Goal: Complete application form: Complete application form

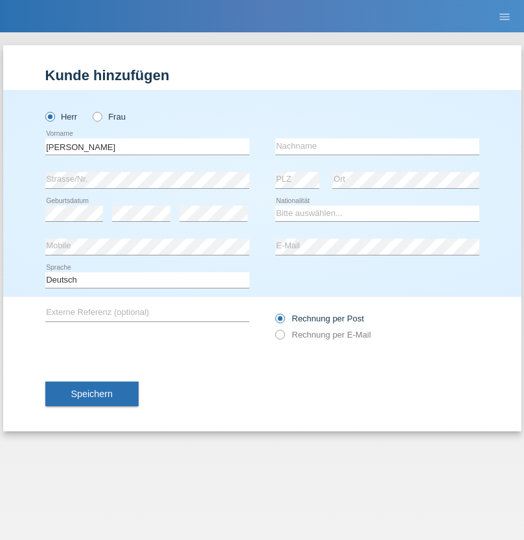
type input "[PERSON_NAME]"
click at [377, 146] on input "text" at bounding box center [377, 147] width 204 height 16
type input "Ulbricht"
select select "DE"
select select "C"
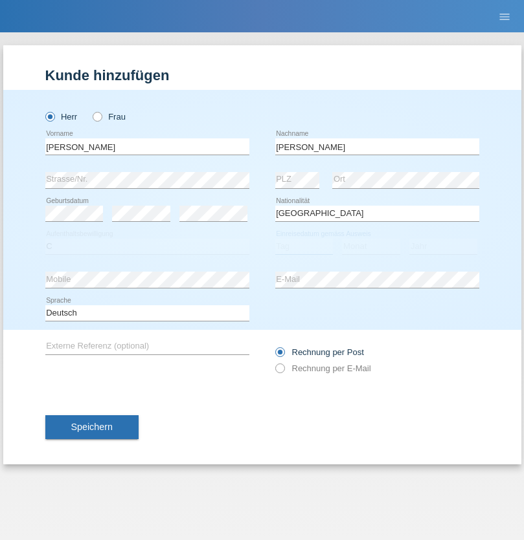
select select "01"
select select "12"
select select "2020"
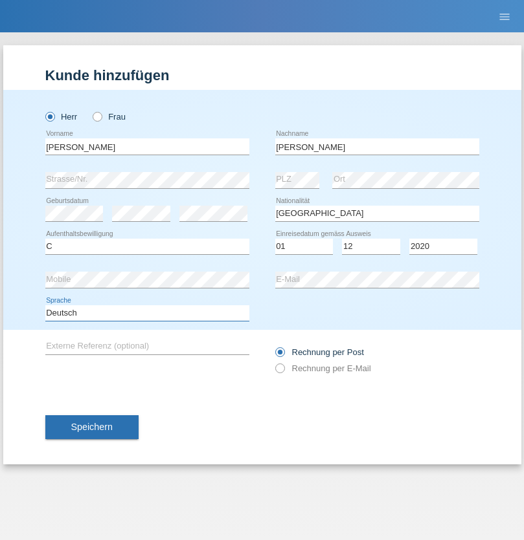
select select "en"
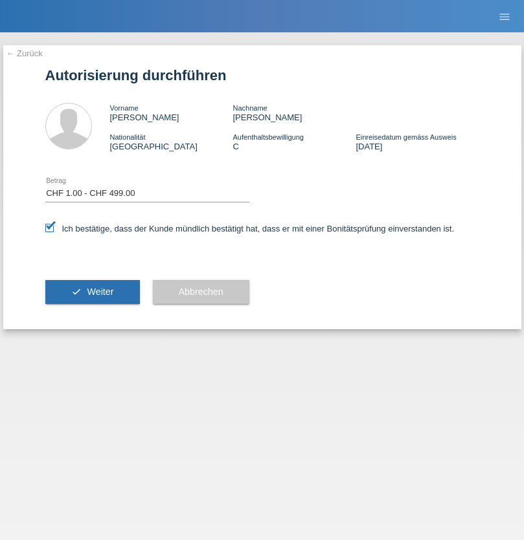
select select "1"
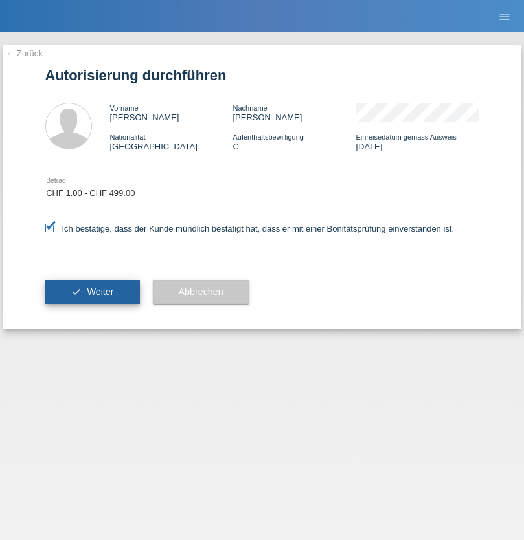
click at [92, 292] on span "Weiter" at bounding box center [100, 292] width 27 height 10
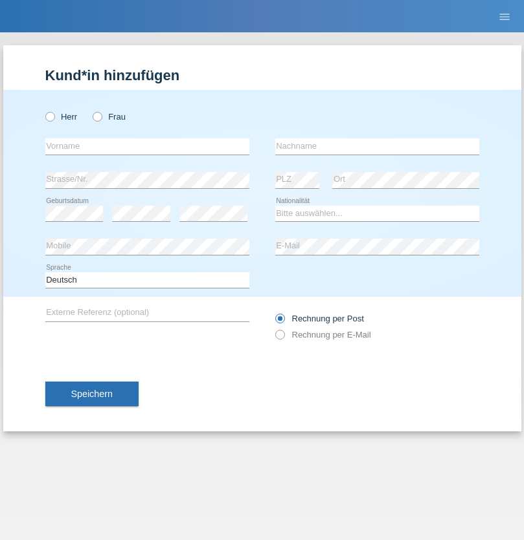
radio input "true"
click at [147, 146] on input "text" at bounding box center [147, 147] width 204 height 16
type input "[PERSON_NAME]"
click at [377, 146] on input "text" at bounding box center [377, 147] width 204 height 16
type input "Baltasar"
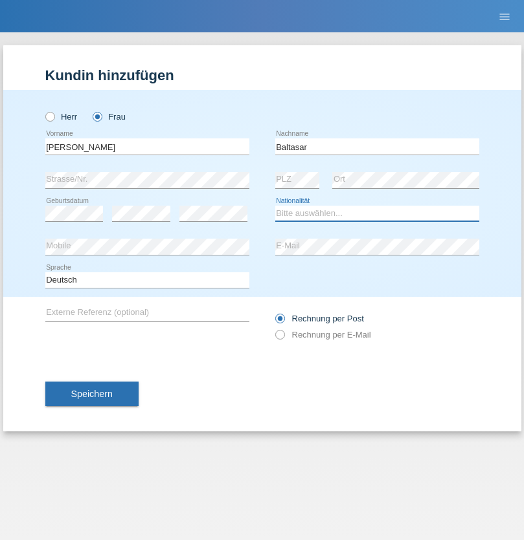
select select "PT"
select select "C"
select select "01"
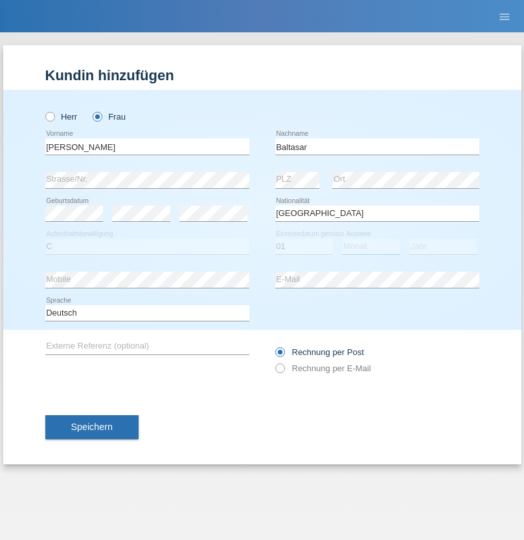
select select "10"
select select "2006"
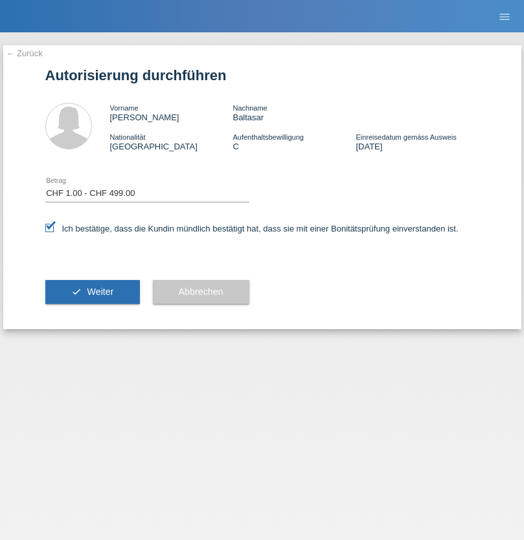
select select "1"
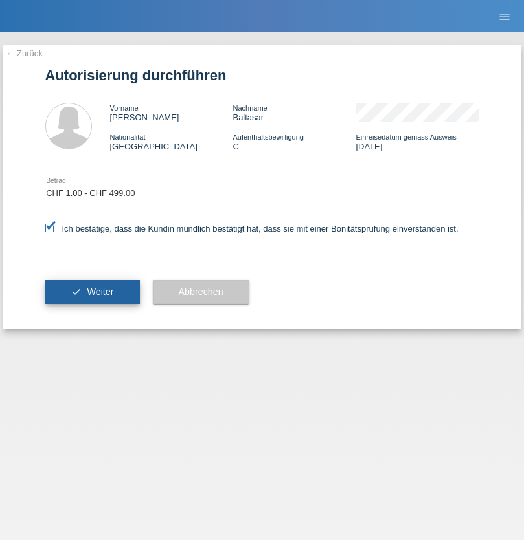
click at [92, 292] on span "Weiter" at bounding box center [100, 292] width 27 height 10
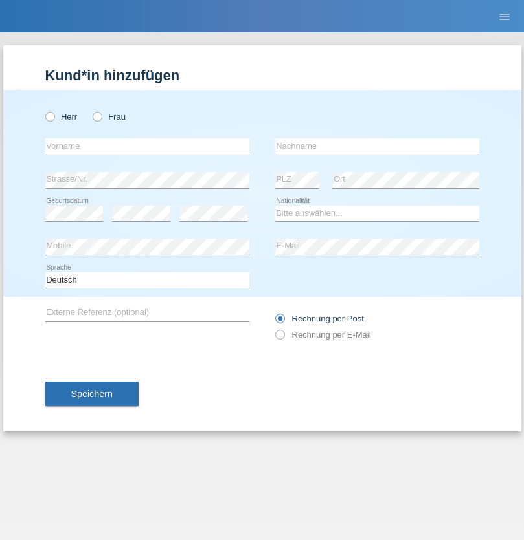
radio input "true"
click at [147, 146] on input "text" at bounding box center [147, 147] width 204 height 16
type input "firat"
click at [377, 146] on input "text" at bounding box center [377, 147] width 204 height 16
type input "kara"
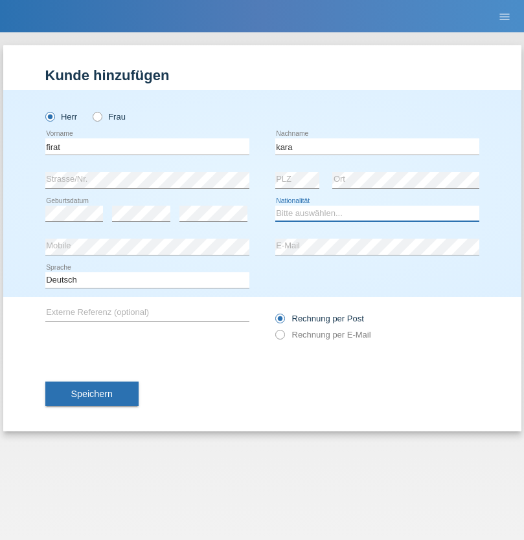
select select "CH"
